Goal: Task Accomplishment & Management: Manage account settings

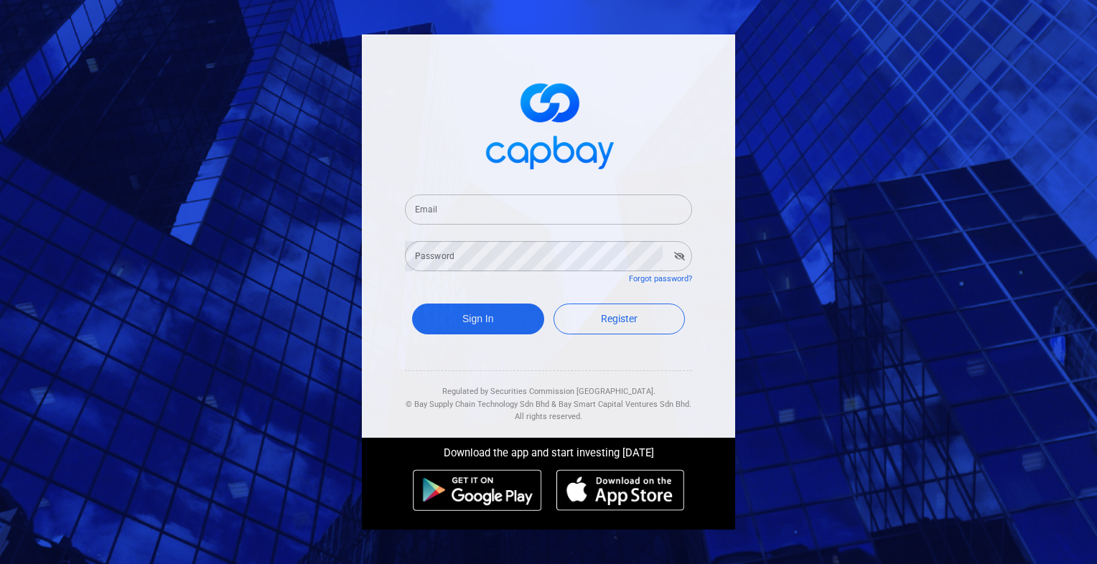
click at [532, 220] on input "Email" at bounding box center [548, 210] width 287 height 30
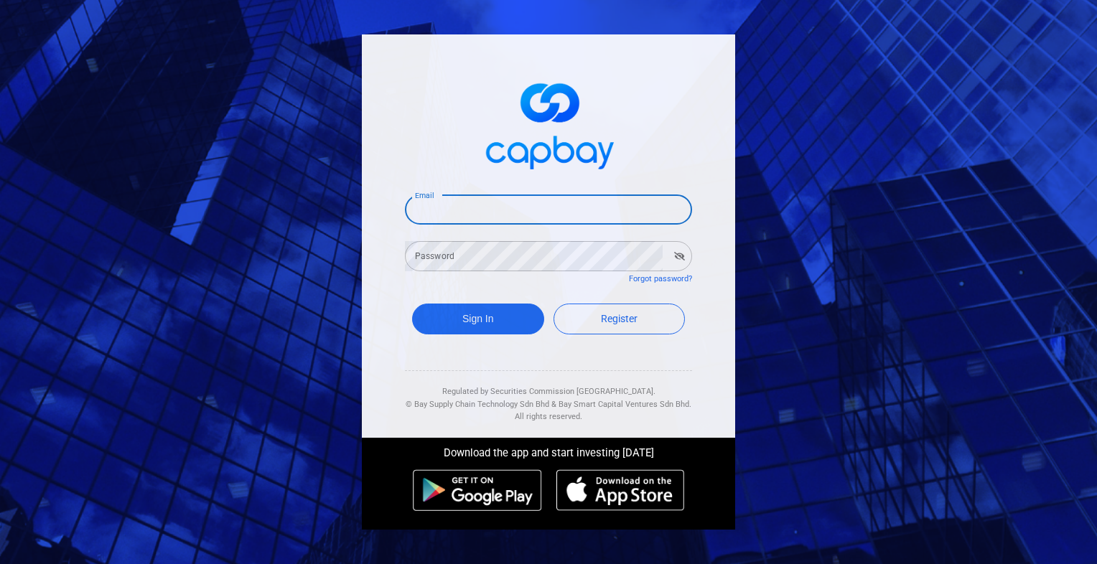
type input "[EMAIL_ADDRESS][DOMAIN_NAME]"
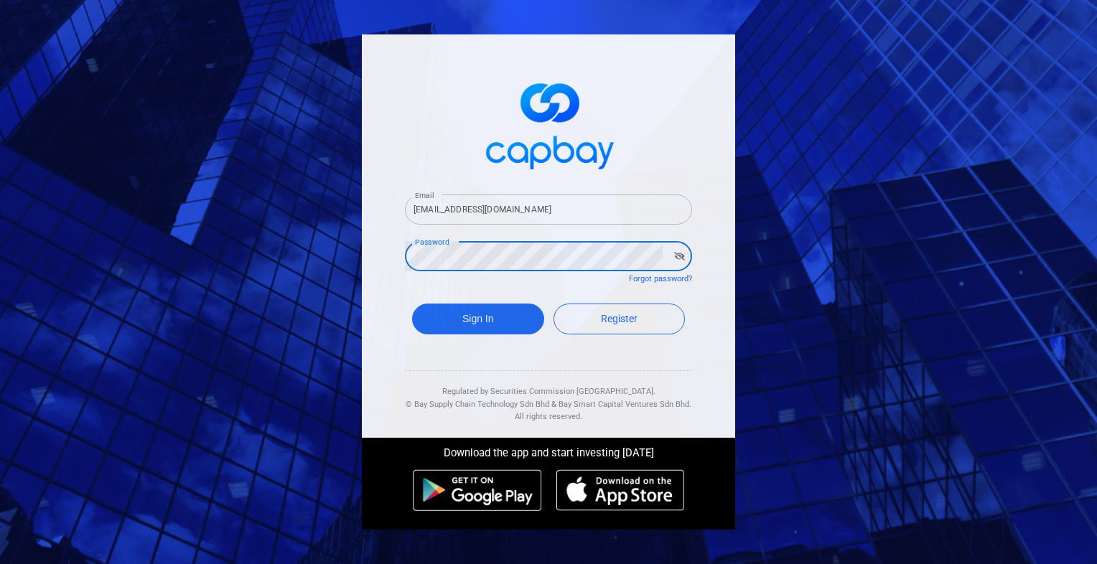
click at [412, 304] on button "Sign In" at bounding box center [478, 319] width 132 height 31
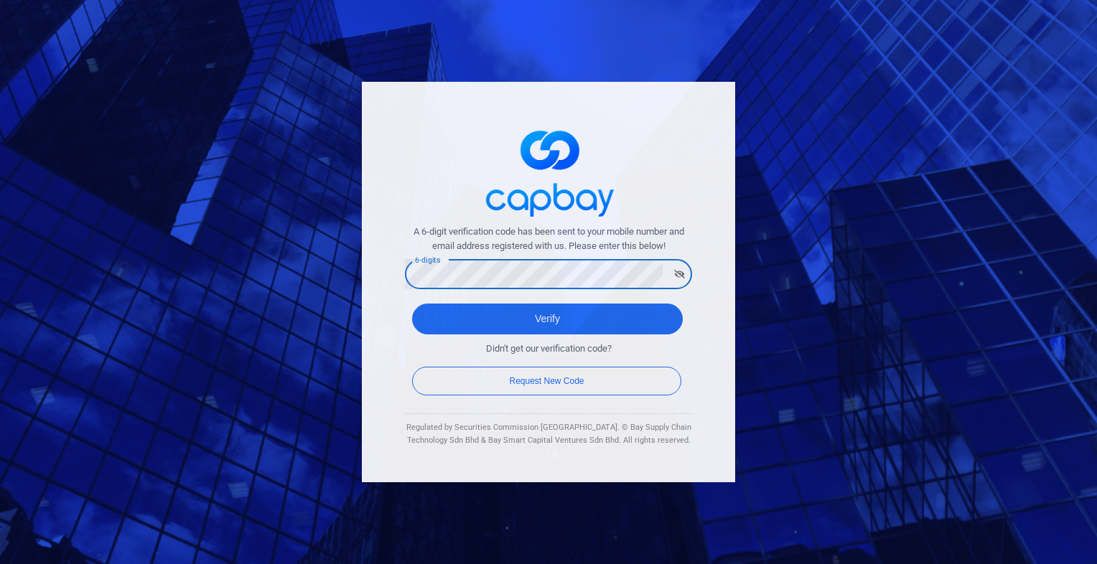
click at [412, 304] on button "Verify" at bounding box center [547, 319] width 271 height 31
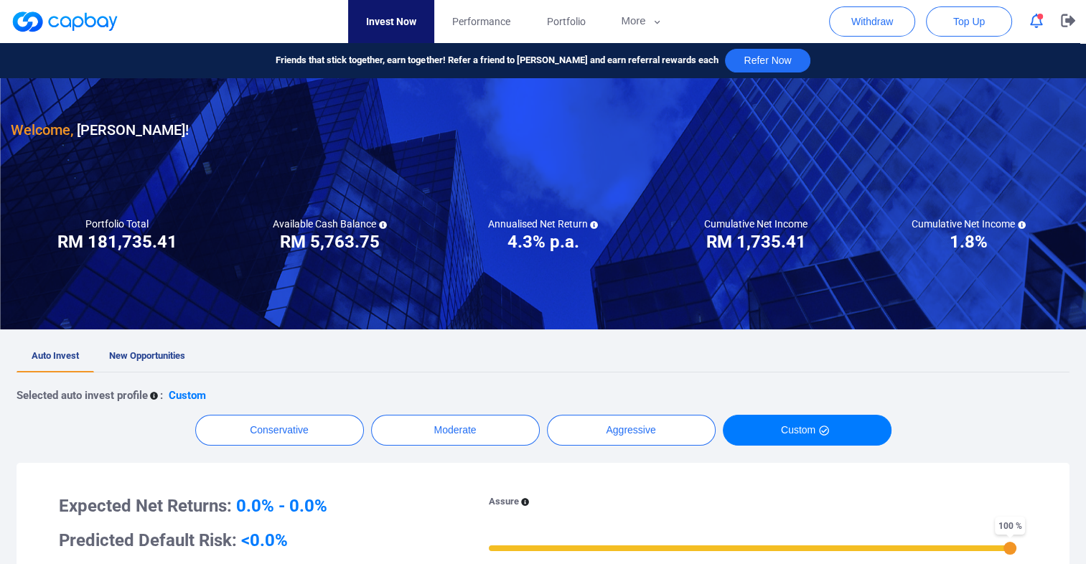
click at [1034, 22] on icon "button" at bounding box center [1036, 21] width 13 height 15
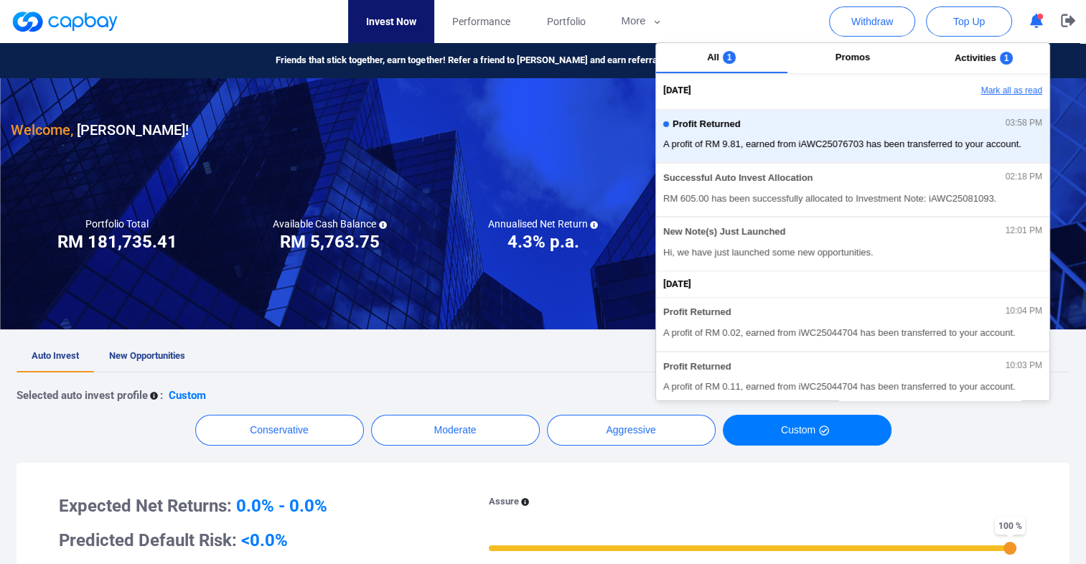
click at [998, 88] on button "Mark all as read" at bounding box center [972, 91] width 154 height 24
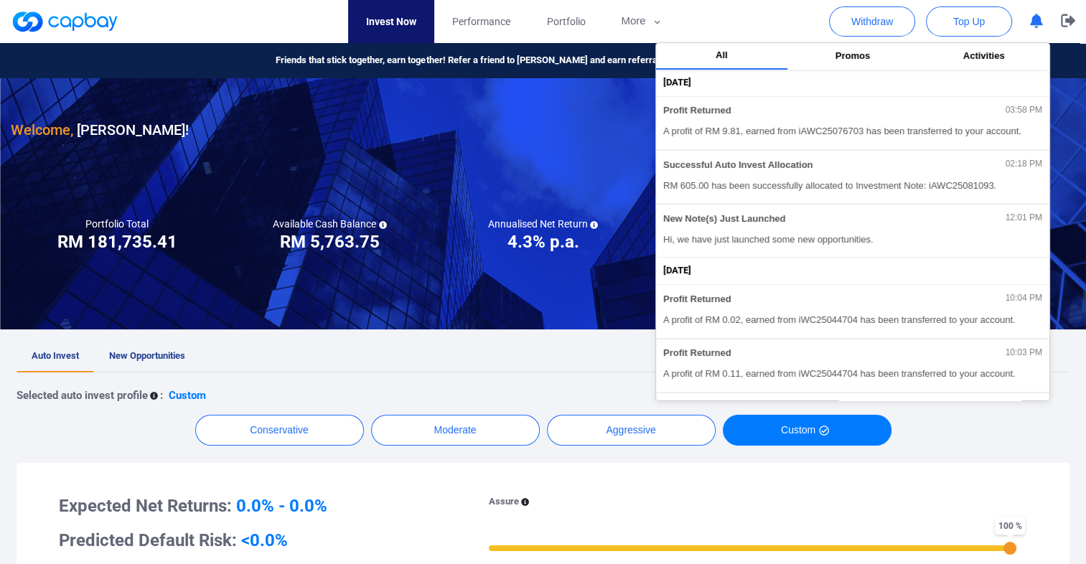
click at [603, 398] on div "Selected auto invest profile : Custom" at bounding box center [543, 395] width 1053 height 17
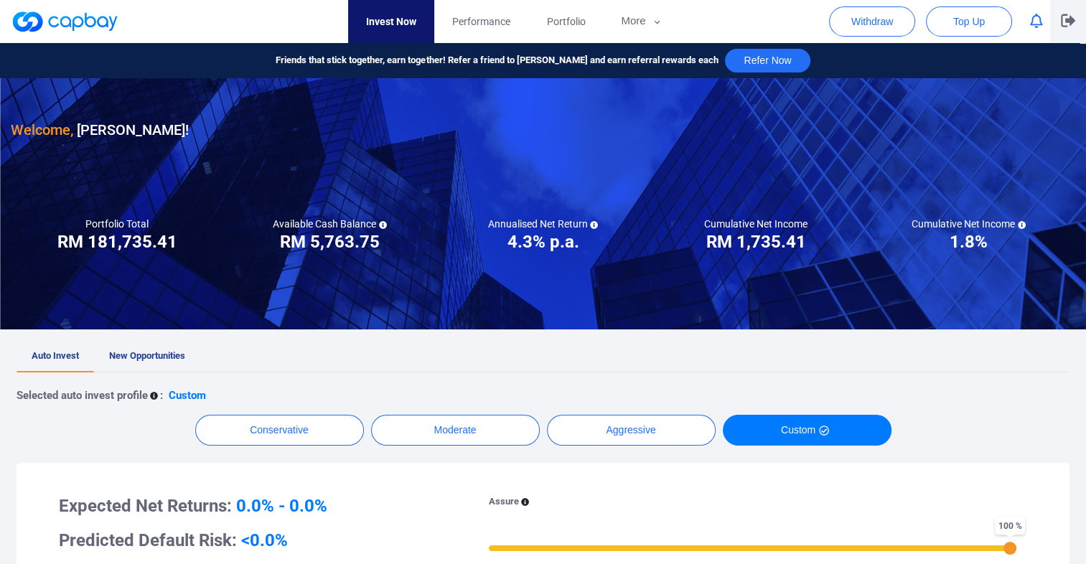
click at [1071, 19] on icon "button" at bounding box center [1068, 20] width 14 height 13
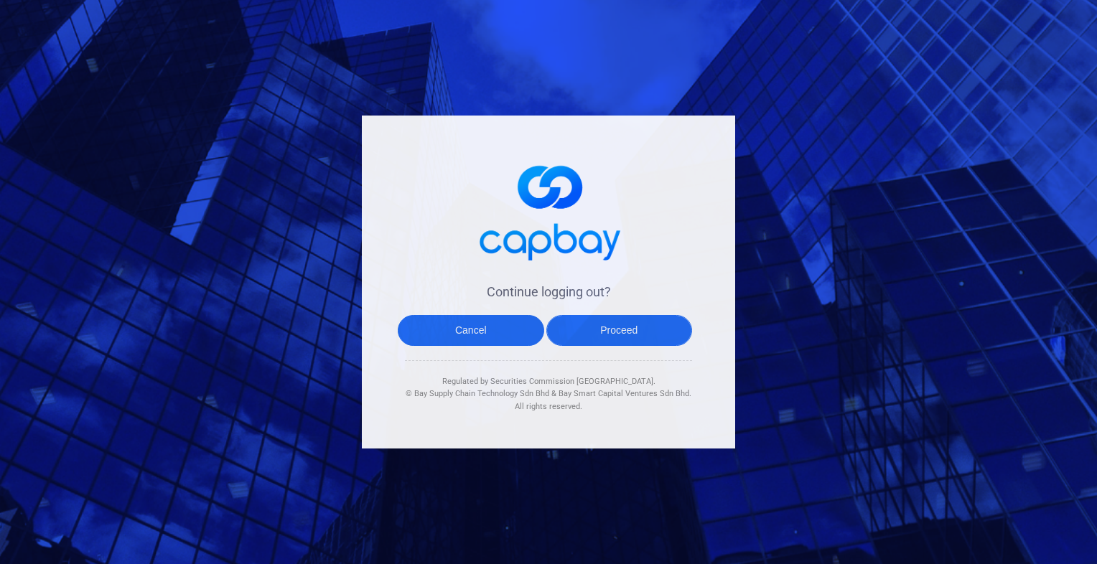
click at [626, 328] on button "Proceed" at bounding box center [619, 330] width 146 height 31
